Goal: Task Accomplishment & Management: Use online tool/utility

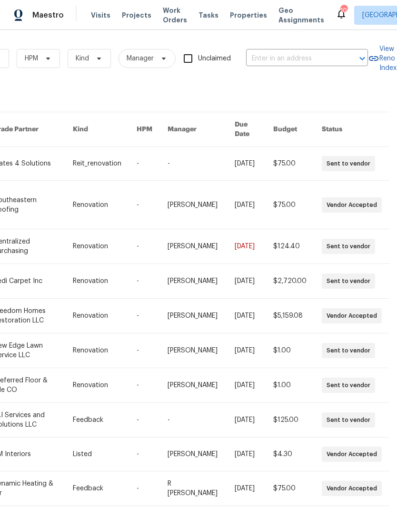
click at [316, 56] on input "text" at bounding box center [293, 58] width 95 height 15
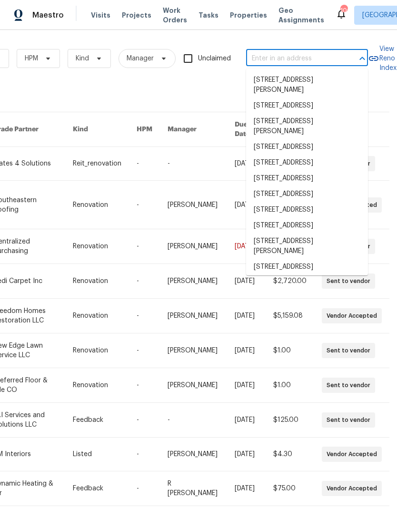
scroll to position [0, 156]
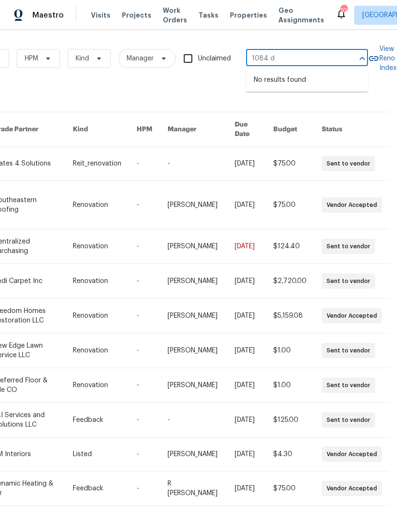
type input "1084 d"
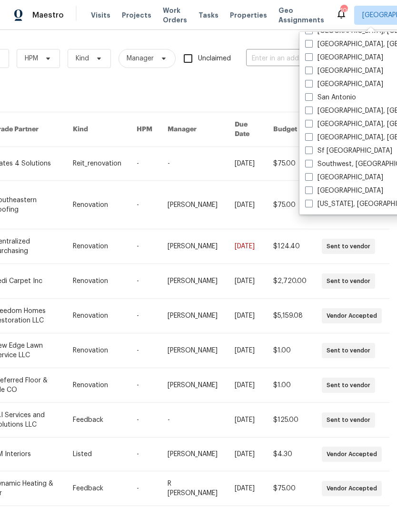
scroll to position [637, 0]
click at [311, 163] on span at bounding box center [309, 164] width 8 height 8
click at [311, 163] on input "Southwest, [GEOGRAPHIC_DATA]" at bounding box center [308, 162] width 6 height 6
checkbox input "true"
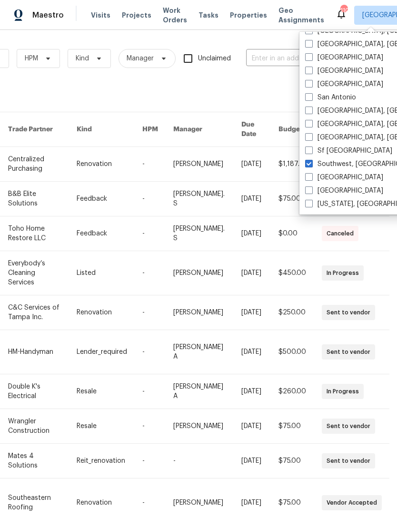
click at [275, 57] on input "text" at bounding box center [293, 58] width 95 height 15
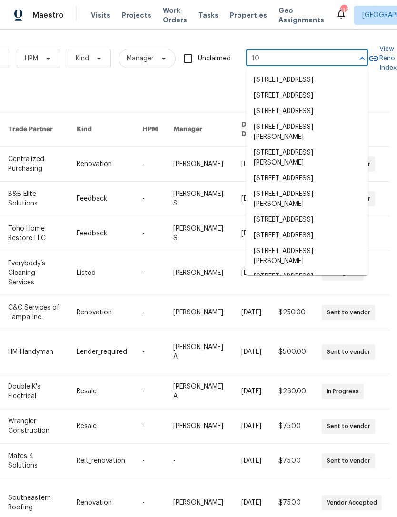
type input "1"
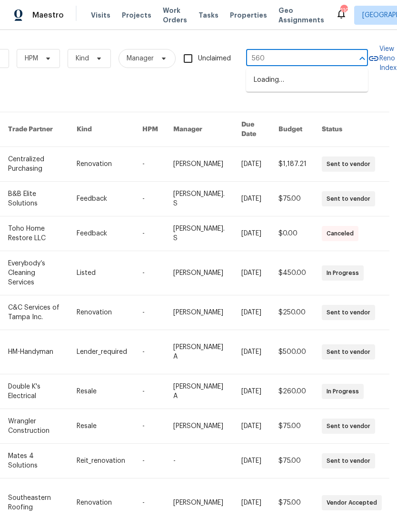
type input "5600"
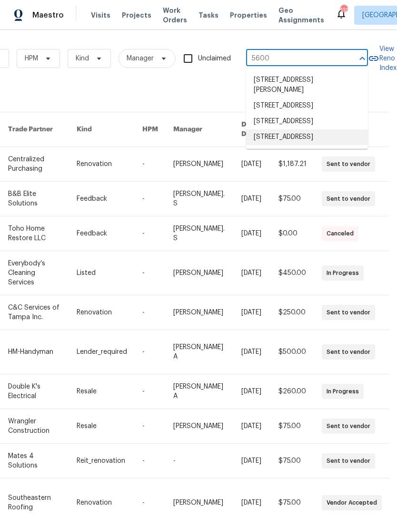
click at [293, 145] on li "[STREET_ADDRESS]" at bounding box center [307, 137] width 122 height 16
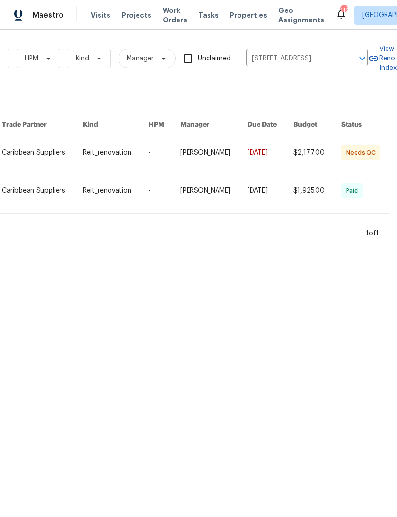
click at [233, 164] on link at bounding box center [213, 152] width 67 height 30
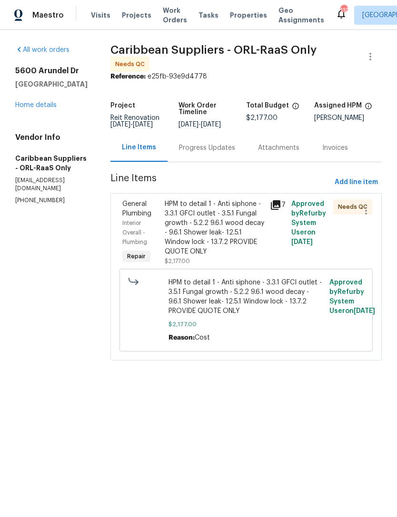
click at [238, 241] on div "HPM to detail 1 - Anti siphone - 3.3.1 GFCI outlet - 3.5.1 Fungal growth - 5.2.…" at bounding box center [215, 227] width 100 height 57
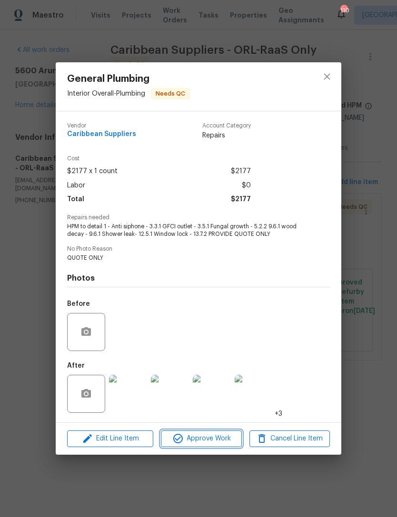
click at [201, 438] on span "Approve Work" at bounding box center [201, 439] width 75 height 12
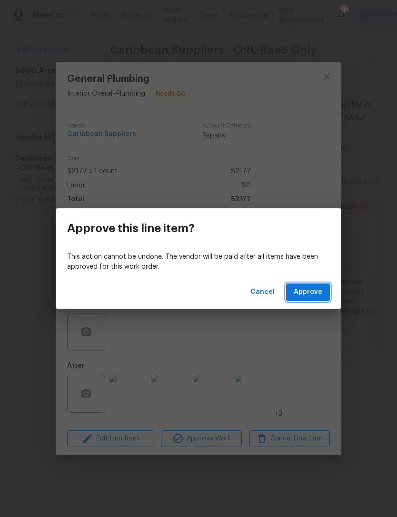
click at [305, 292] on span "Approve" at bounding box center [307, 292] width 29 height 12
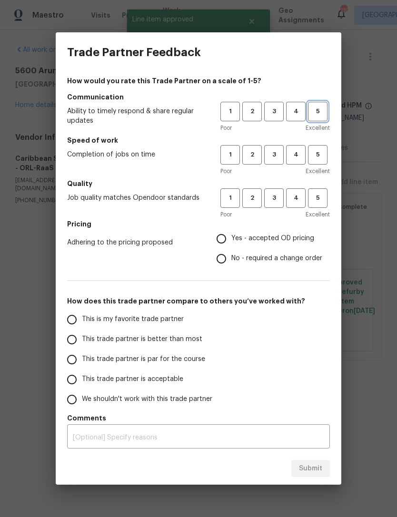
click at [318, 115] on span "5" at bounding box center [318, 111] width 18 height 11
click at [314, 160] on button "5" at bounding box center [317, 154] width 19 height 19
click at [292, 201] on span "4" at bounding box center [296, 198] width 18 height 11
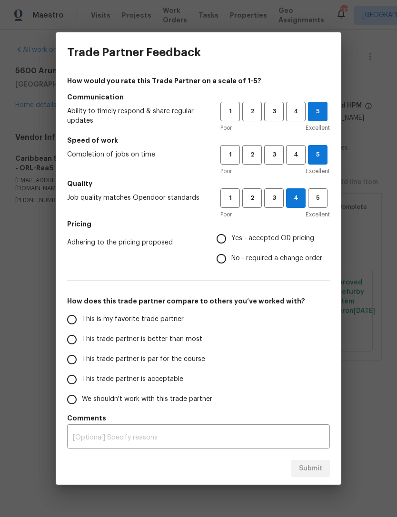
click at [220, 242] on input "Yes - accepted OD pricing" at bounding box center [221, 239] width 20 height 20
radio input "true"
click at [70, 337] on input "This trade partner is better than most" at bounding box center [72, 339] width 20 height 20
click at [309, 466] on span "Submit" at bounding box center [310, 469] width 23 height 12
radio input "true"
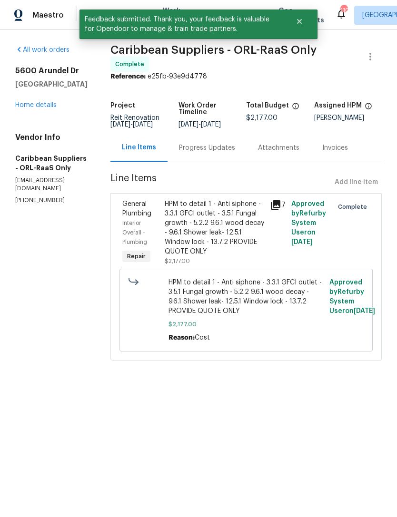
click at [342, 84] on section "Caribbean Suppliers - ORL-RaaS Only Complete Reference: e25fb-93e9d4778 Project…" at bounding box center [245, 208] width 271 height 327
click at [297, 23] on icon "Close" at bounding box center [299, 21] width 5 height 5
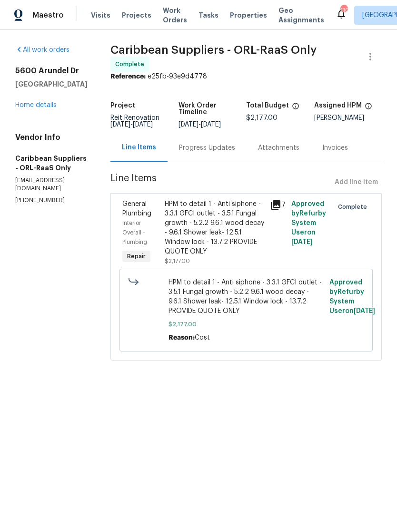
click at [166, 12] on span "Work Orders" at bounding box center [175, 15] width 24 height 19
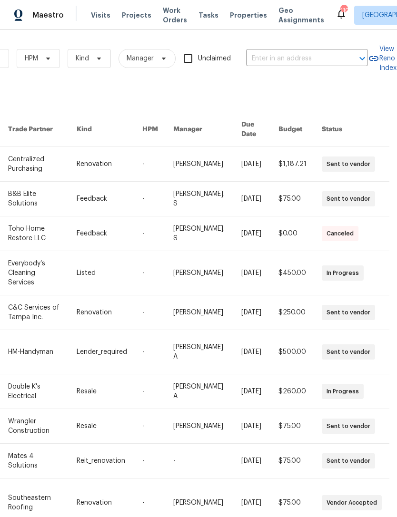
scroll to position [0, 156]
click at [309, 60] on input "text" at bounding box center [293, 58] width 95 height 15
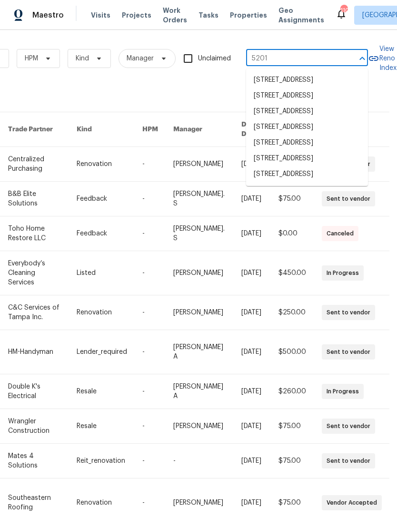
type input "5201 p"
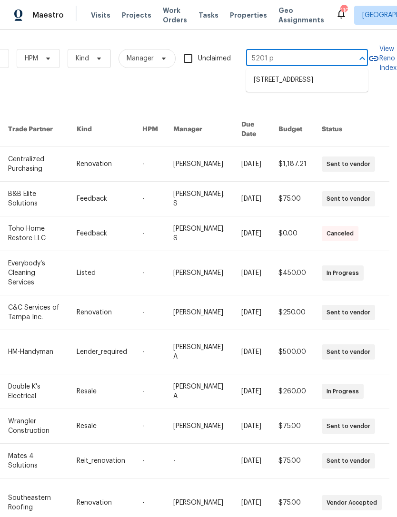
click at [312, 84] on li "[STREET_ADDRESS]" at bounding box center [307, 80] width 122 height 16
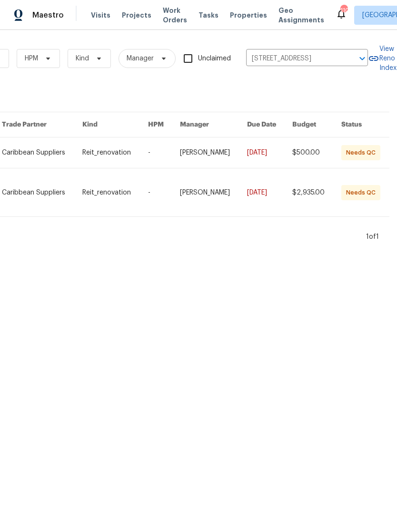
click at [232, 155] on link at bounding box center [213, 152] width 67 height 30
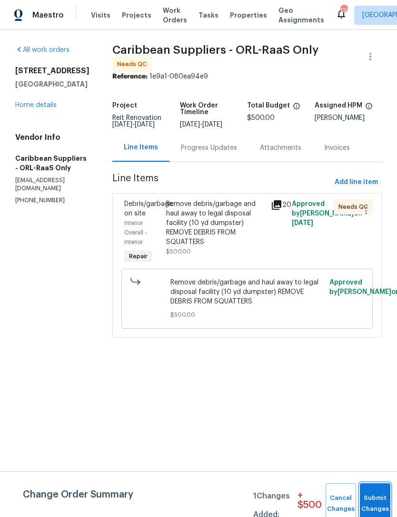
click at [376, 495] on button "Submit Changes" at bounding box center [374, 503] width 30 height 41
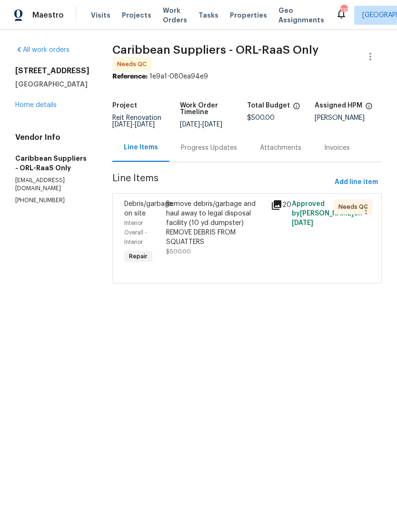
click at [211, 245] on div "Remove debris/garbage and haul away to legal disposal facility (10 yd dumpster)…" at bounding box center [215, 223] width 99 height 48
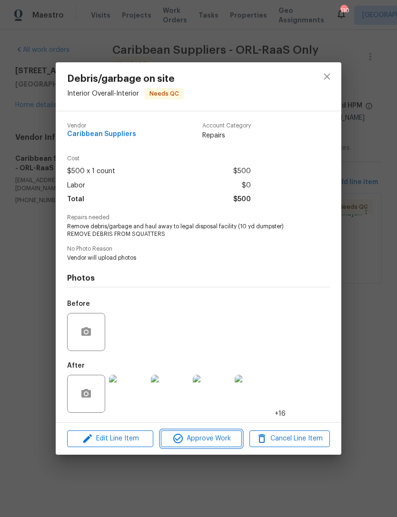
click at [213, 439] on span "Approve Work" at bounding box center [201, 439] width 75 height 12
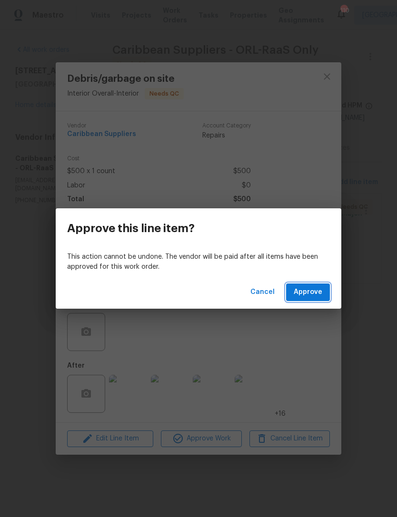
click at [307, 294] on span "Approve" at bounding box center [307, 292] width 29 height 12
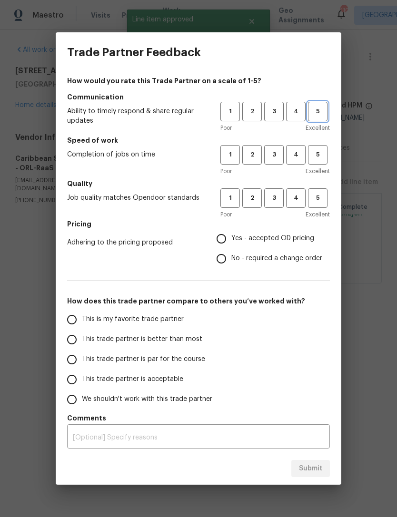
click at [319, 114] on span "5" at bounding box center [318, 111] width 18 height 11
click at [319, 161] on button "5" at bounding box center [317, 154] width 19 height 19
click at [294, 207] on button "4" at bounding box center [295, 197] width 19 height 19
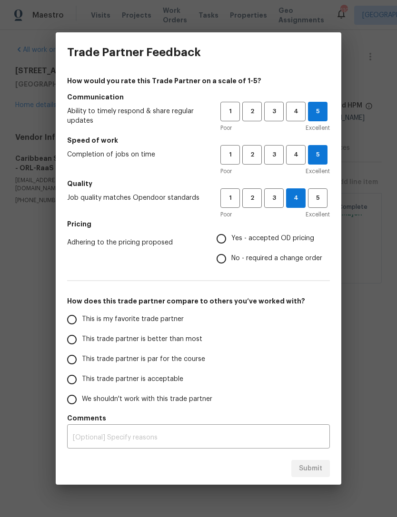
click at [222, 240] on input "Yes - accepted OD pricing" at bounding box center [221, 239] width 20 height 20
radio input "true"
click at [76, 339] on input "This trade partner is better than most" at bounding box center [72, 339] width 20 height 20
click at [311, 469] on span "Submit" at bounding box center [310, 469] width 23 height 12
radio input "true"
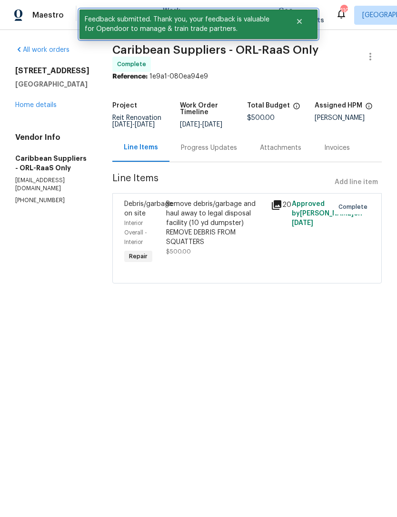
click at [297, 24] on icon "Close" at bounding box center [299, 21] width 5 height 5
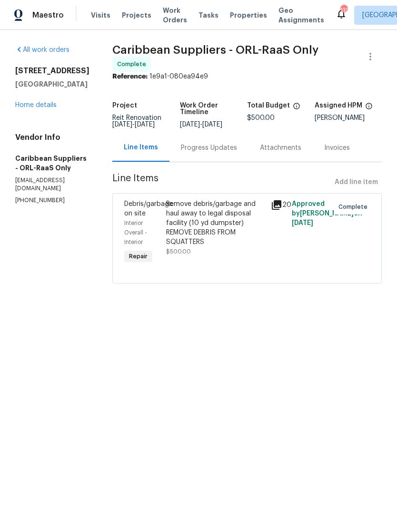
click at [165, 12] on span "Work Orders" at bounding box center [175, 15] width 24 height 19
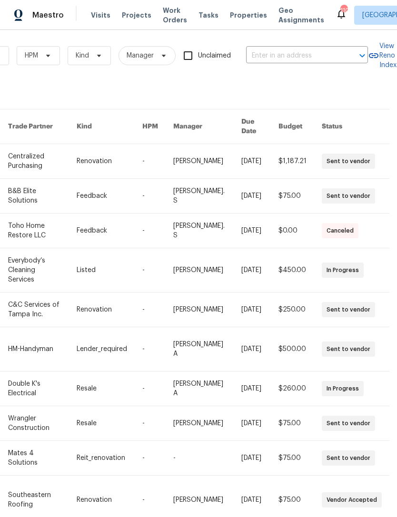
scroll to position [2, 156]
click at [304, 56] on input "text" at bounding box center [293, 56] width 95 height 15
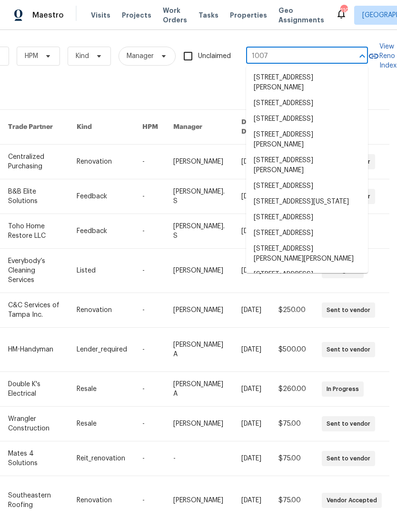
type input "1007 g"
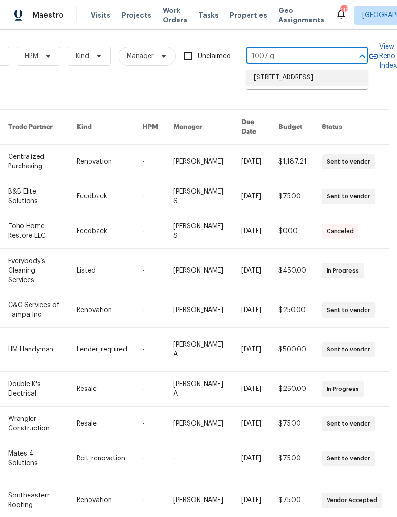
click at [291, 78] on li "[STREET_ADDRESS]" at bounding box center [307, 78] width 122 height 16
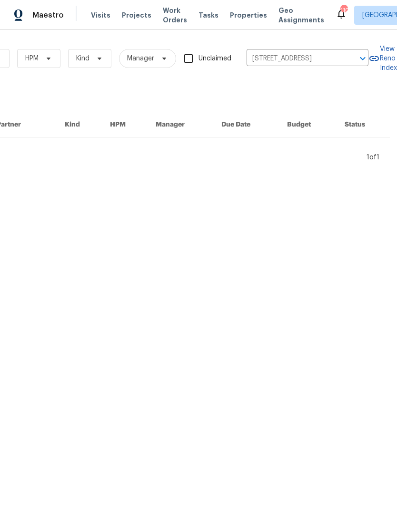
click at [346, 58] on icon "Clear" at bounding box center [350, 59] width 10 height 10
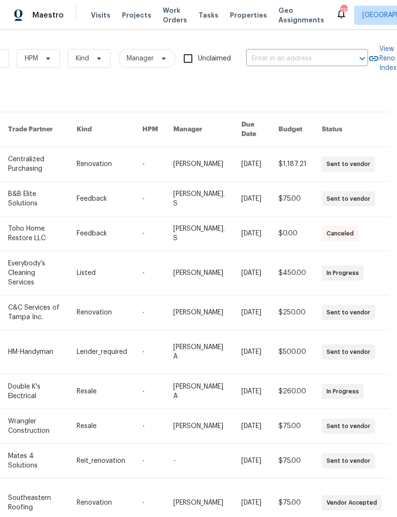
click at [307, 59] on input "text" at bounding box center [293, 58] width 95 height 15
type input "1707 g"
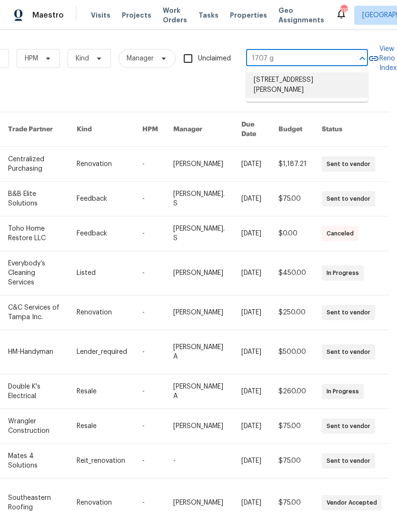
click at [304, 82] on li "[STREET_ADDRESS][PERSON_NAME]" at bounding box center [307, 85] width 122 height 26
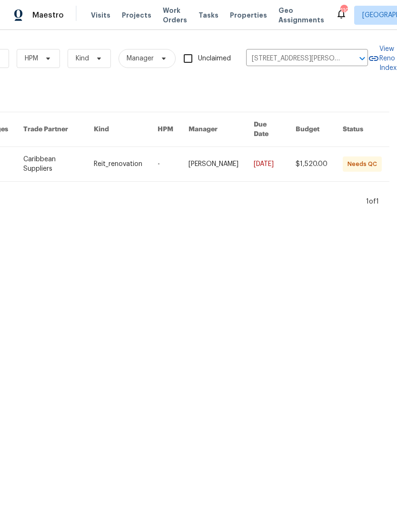
click at [234, 169] on link at bounding box center [220, 164] width 65 height 34
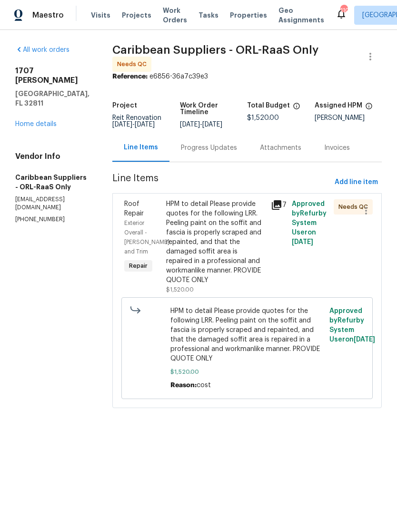
click at [232, 259] on div "HPM to detail Please provide quotes for the following LRR. Peeling paint on the…" at bounding box center [215, 242] width 99 height 86
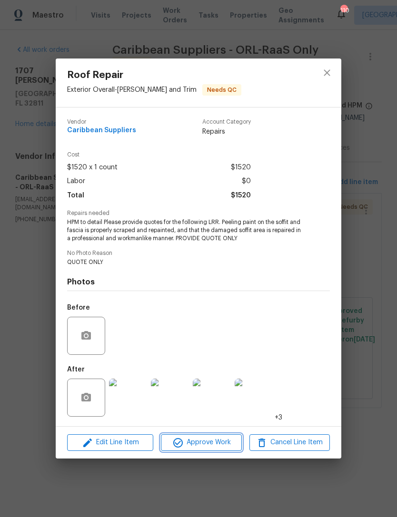
click at [212, 441] on span "Approve Work" at bounding box center [201, 442] width 75 height 12
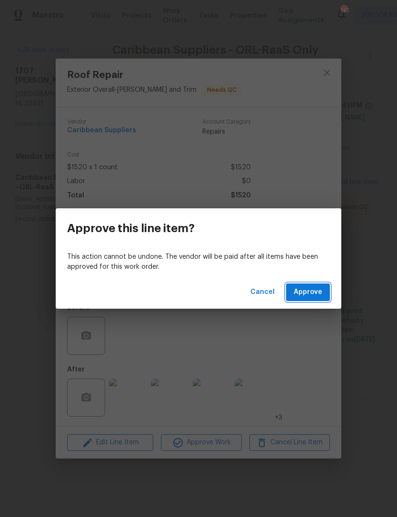
click at [310, 293] on span "Approve" at bounding box center [307, 292] width 29 height 12
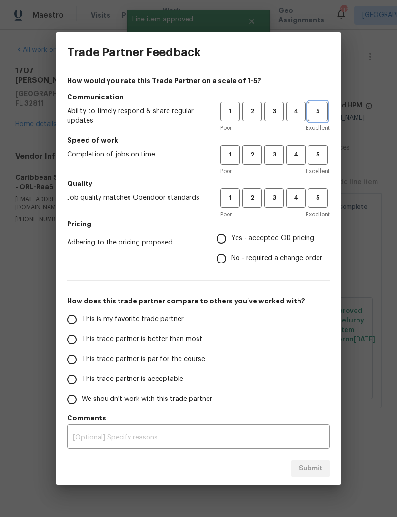
click at [318, 107] on span "5" at bounding box center [318, 111] width 18 height 11
click at [317, 163] on button "5" at bounding box center [317, 154] width 19 height 19
click at [296, 203] on span "4" at bounding box center [296, 198] width 18 height 11
click at [225, 239] on input "Yes - accepted OD pricing" at bounding box center [221, 239] width 20 height 20
radio input "true"
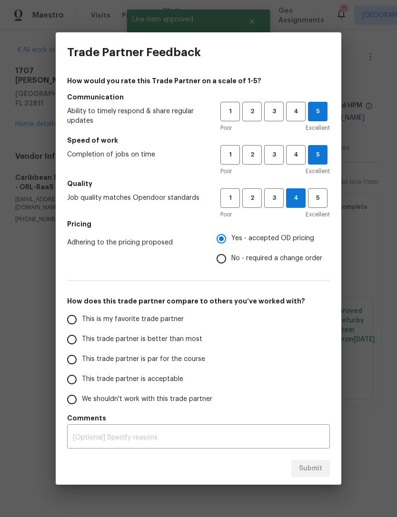
click at [78, 333] on input "This trade partner is better than most" at bounding box center [72, 339] width 20 height 20
click at [310, 466] on span "Submit" at bounding box center [310, 469] width 23 height 12
radio input "true"
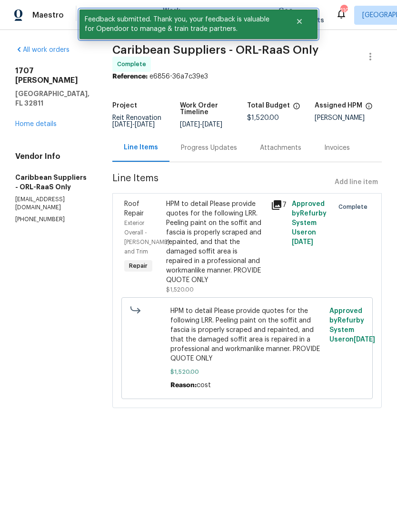
click at [300, 23] on icon "Close" at bounding box center [299, 21] width 5 height 5
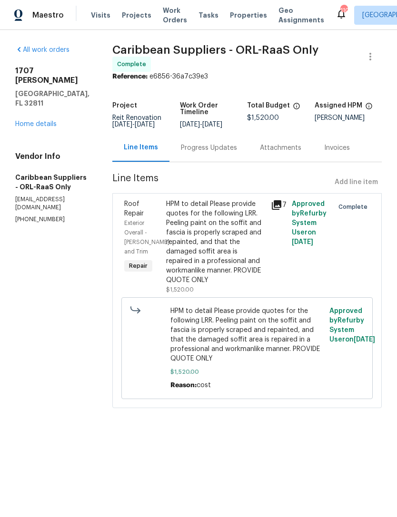
click at [165, 16] on span "Work Orders" at bounding box center [175, 15] width 24 height 19
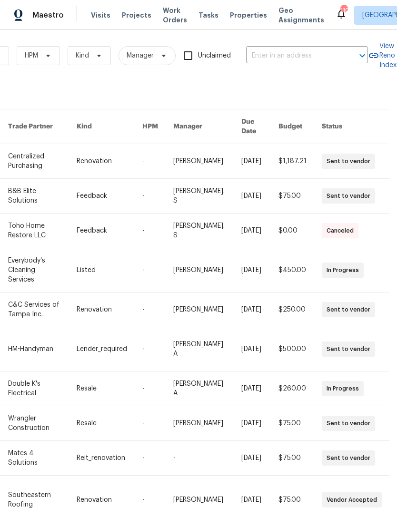
scroll to position [2, 156]
click at [302, 55] on input "text" at bounding box center [293, 56] width 95 height 15
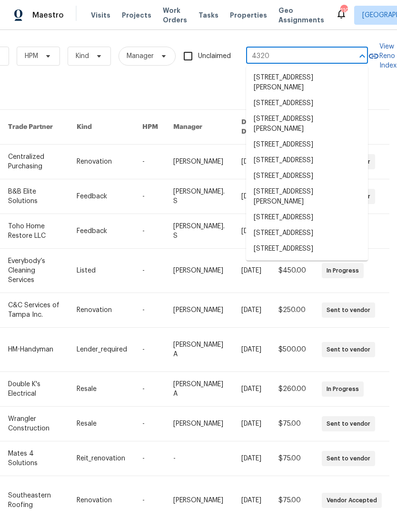
type input "4320 m"
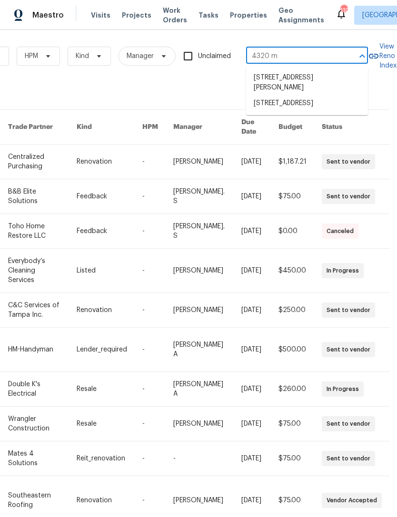
click at [300, 106] on li "[STREET_ADDRESS]" at bounding box center [307, 104] width 122 height 16
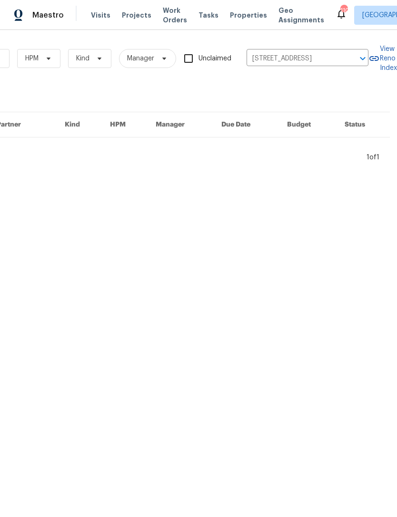
scroll to position [0, 156]
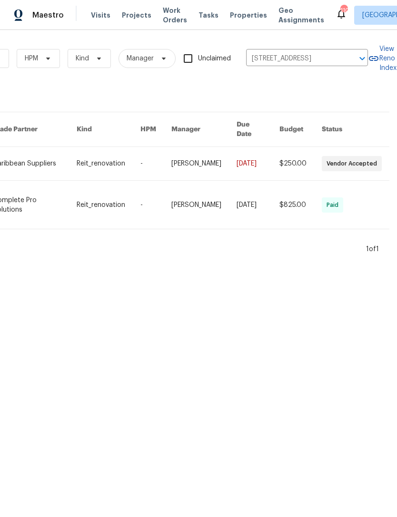
click at [213, 159] on link at bounding box center [203, 163] width 65 height 33
